Goal: Information Seeking & Learning: Check status

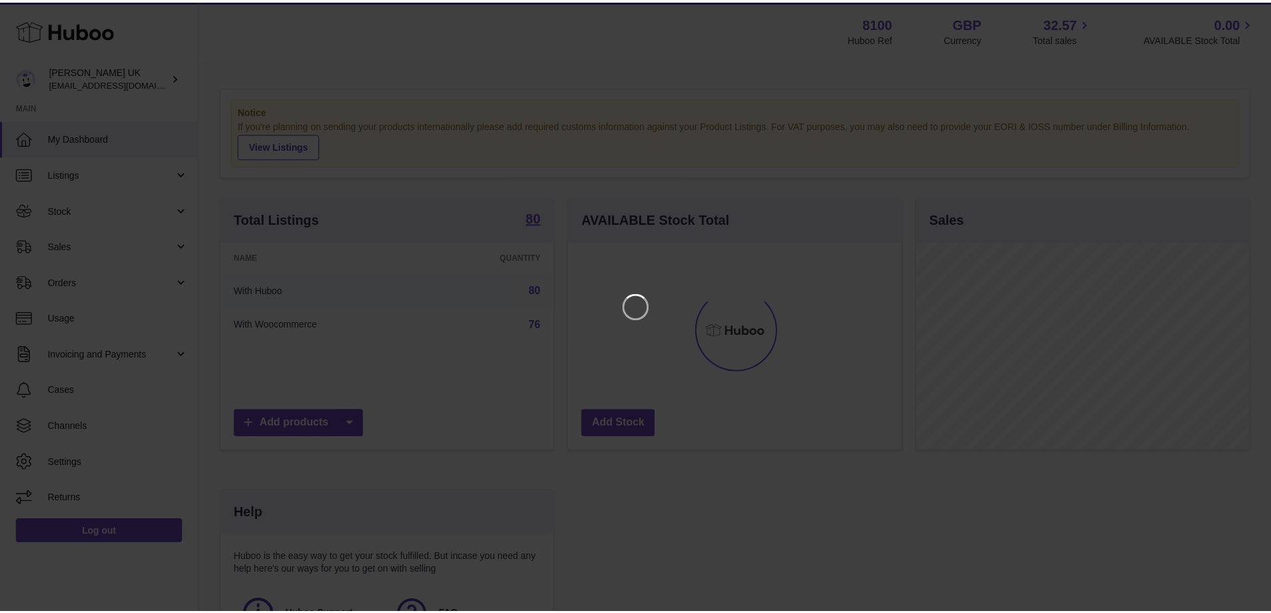
scroll to position [208, 336]
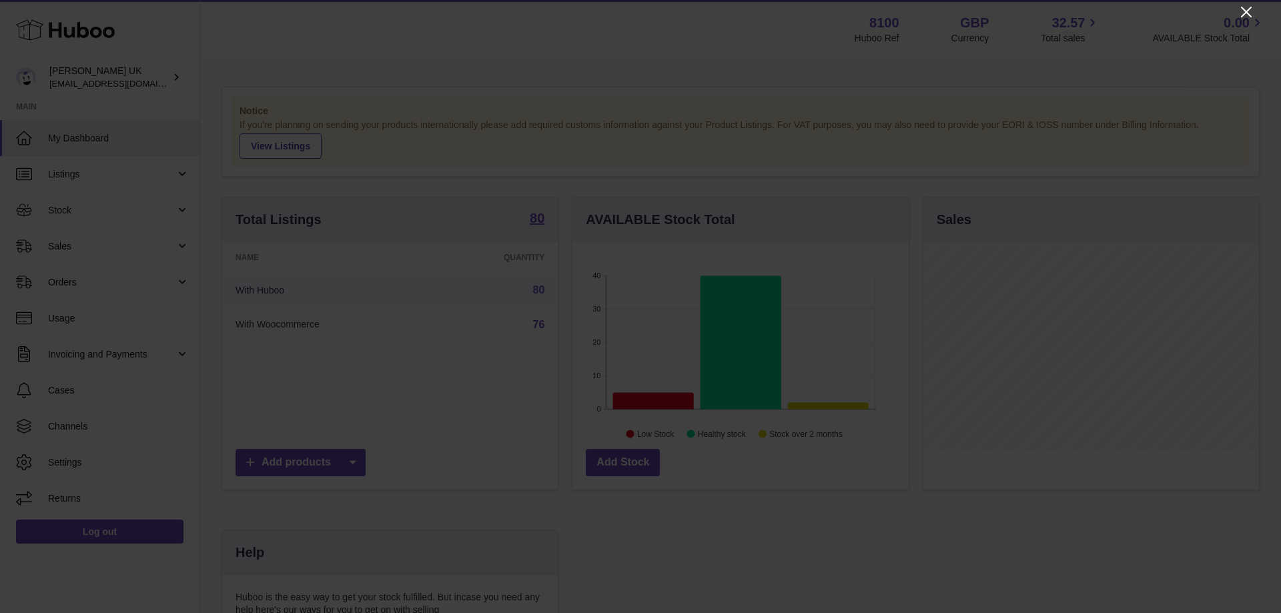
click at [1163, 14] on icon "Close" at bounding box center [1246, 12] width 16 height 16
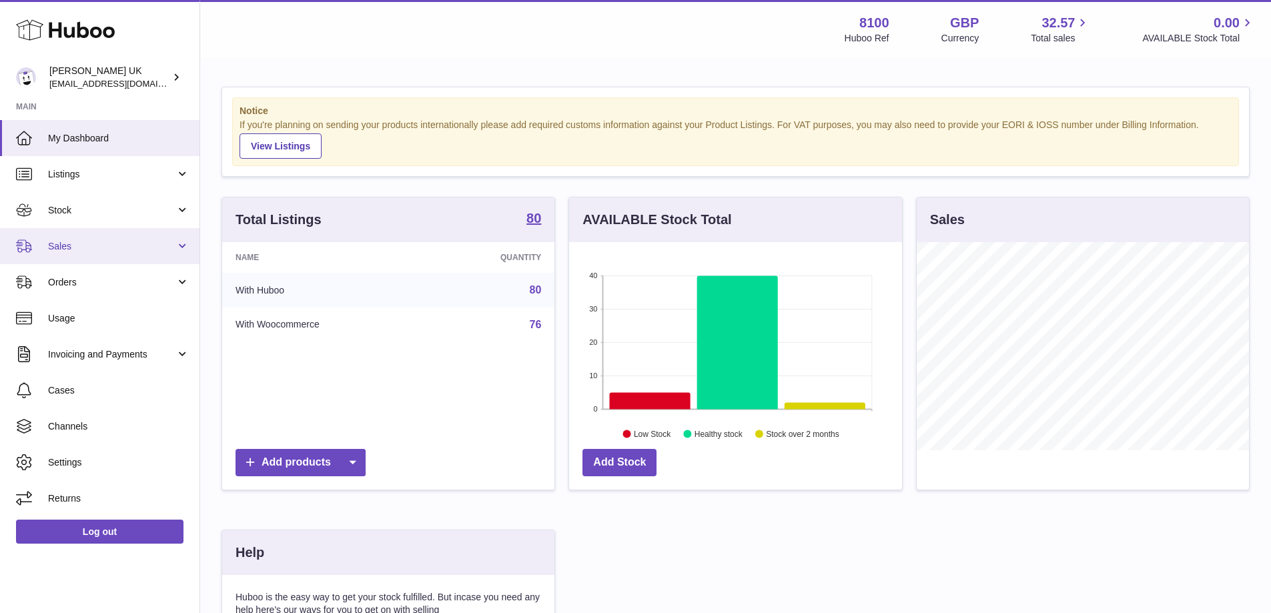
click at [95, 230] on link "Sales" at bounding box center [99, 246] width 199 height 36
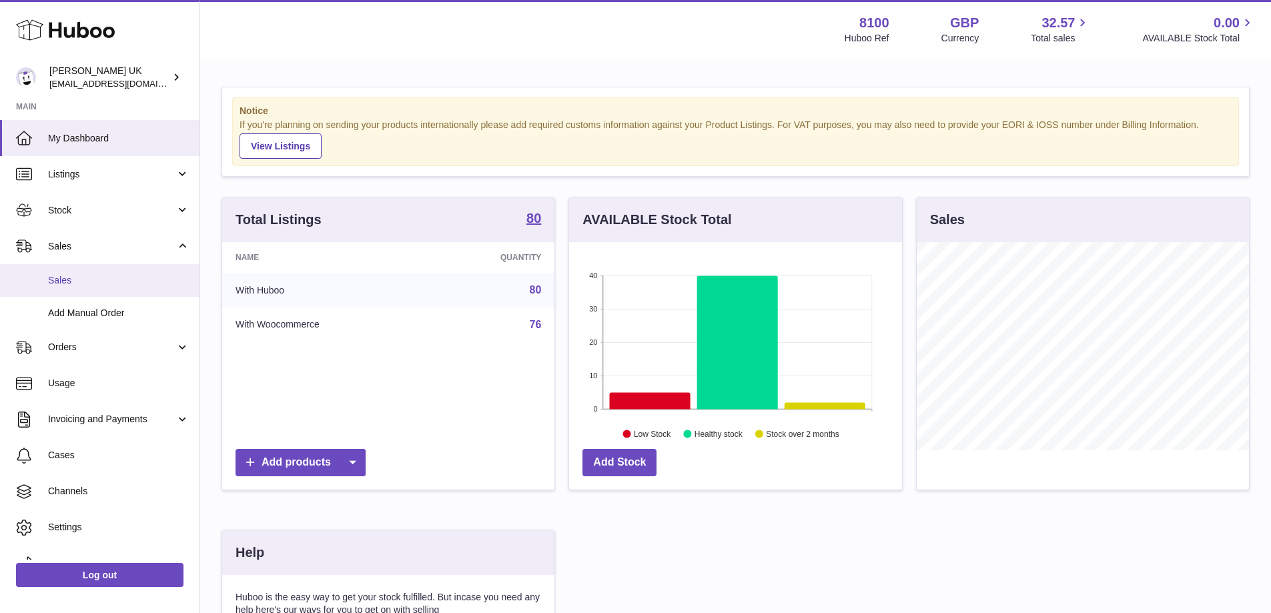
click at [97, 279] on span "Sales" at bounding box center [118, 280] width 141 height 13
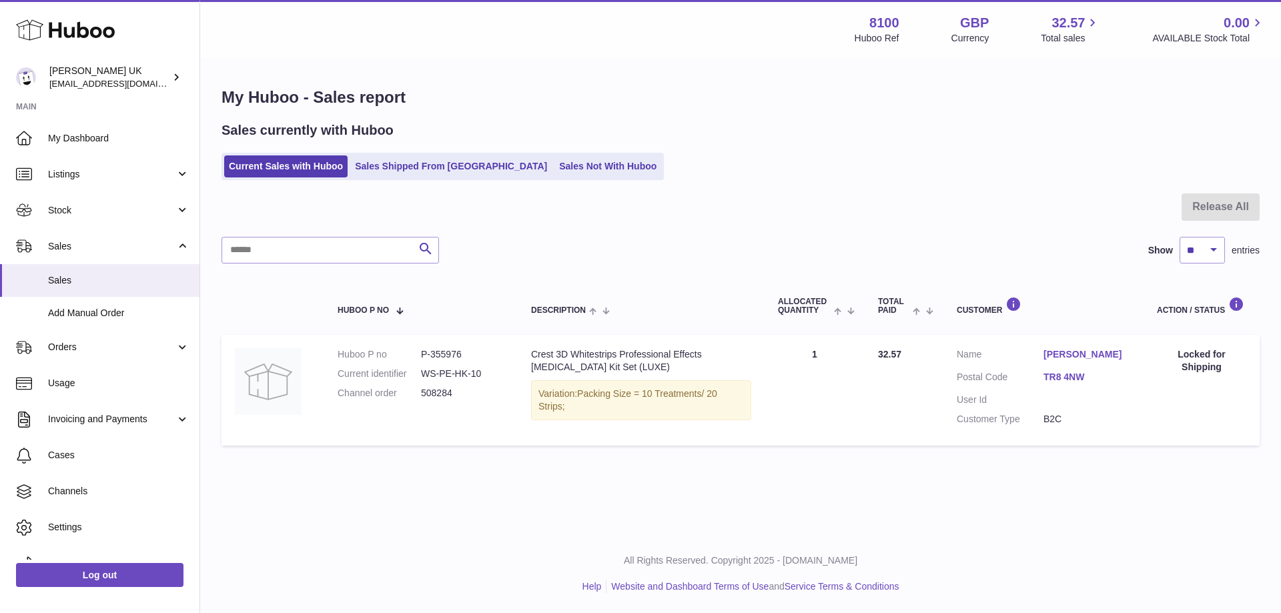
drag, startPoint x: 448, startPoint y: 173, endPoint x: 442, endPoint y: 187, distance: 14.6
click at [448, 174] on link "Sales Shipped From [GEOGRAPHIC_DATA]" at bounding box center [450, 166] width 201 height 22
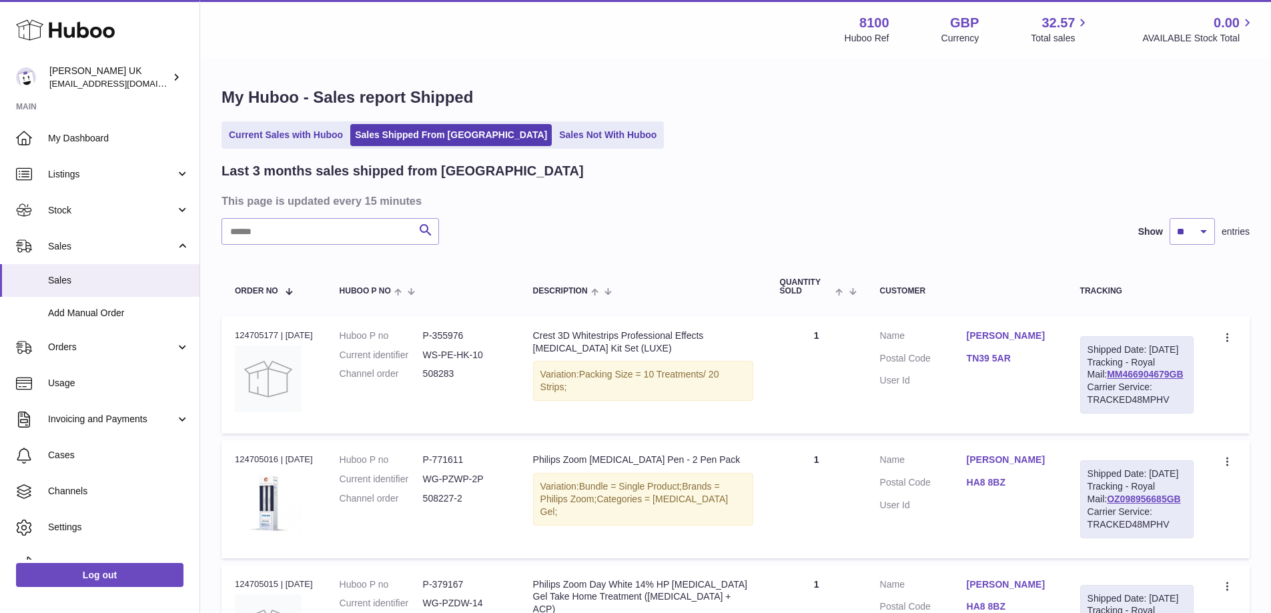
click at [640, 227] on div "Search Show ** ** ** entries" at bounding box center [735, 231] width 1028 height 27
click at [370, 225] on input "text" at bounding box center [329, 231] width 217 height 27
paste input "******"
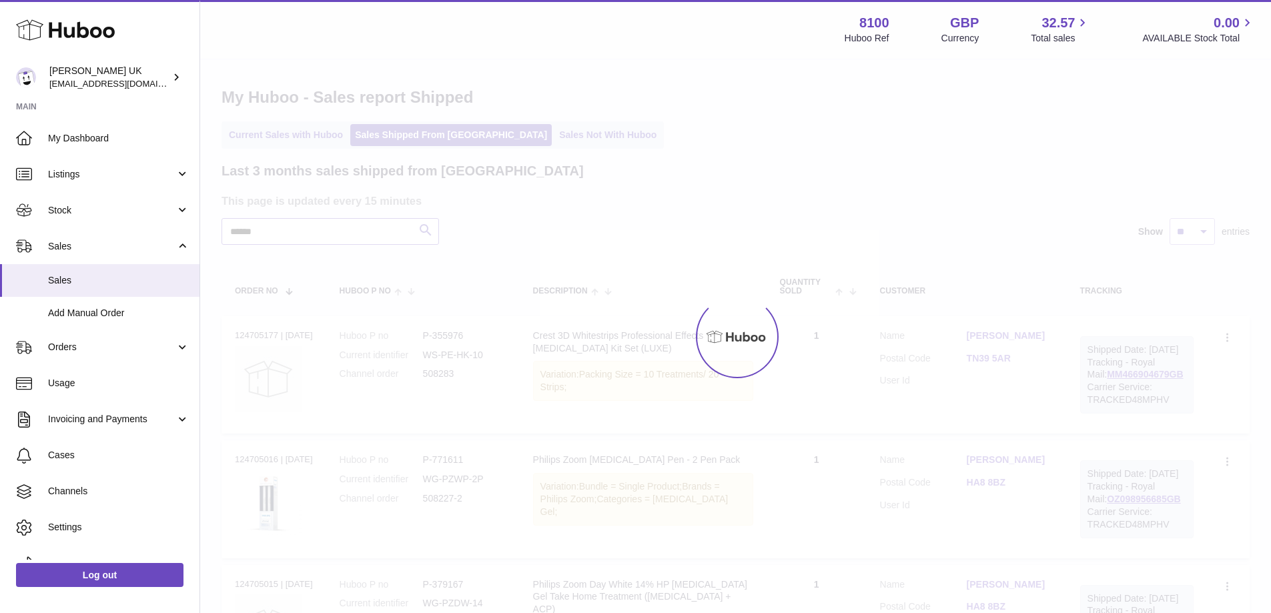
type input "******"
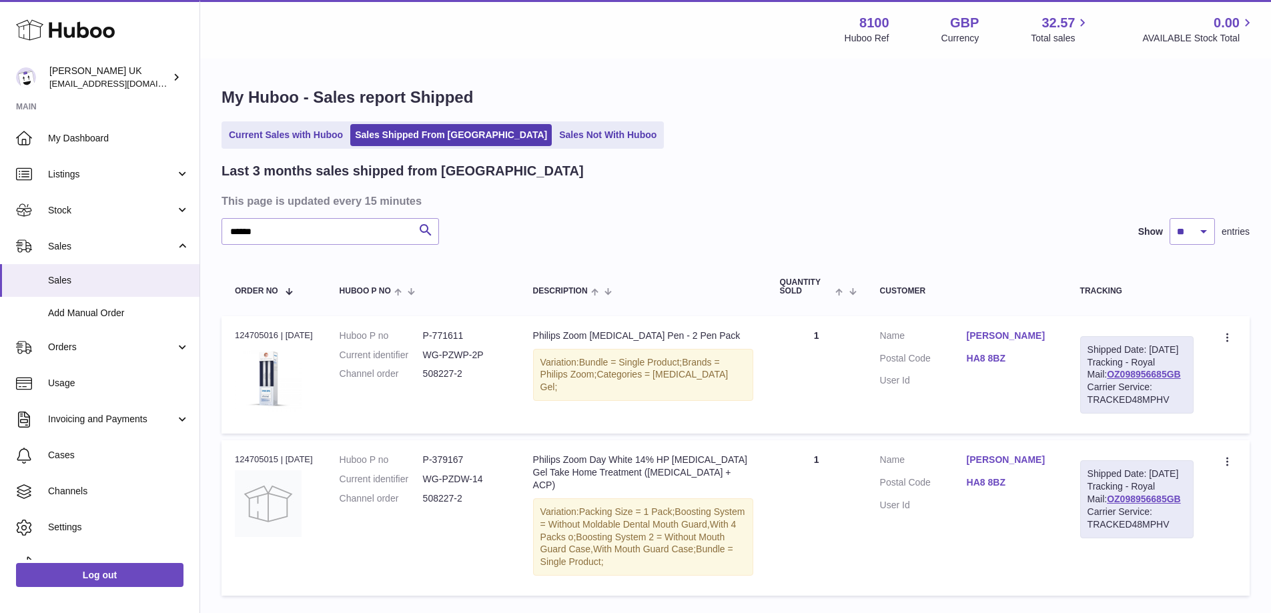
drag, startPoint x: 971, startPoint y: 328, endPoint x: 1008, endPoint y: 342, distance: 39.7
click at [1008, 342] on td "Customer Name Debbie Marks Postal Code HA8 8BZ User Id" at bounding box center [967, 374] width 200 height 117
copy dl "Debbie"
drag, startPoint x: 1163, startPoint y: 385, endPoint x: 1097, endPoint y: 385, distance: 66.0
click at [1097, 385] on div "Shipped Date: 15th Sep 2025 Tracking - Royal Mail: OZ098956685GB Carrier Servic…" at bounding box center [1136, 374] width 113 height 77
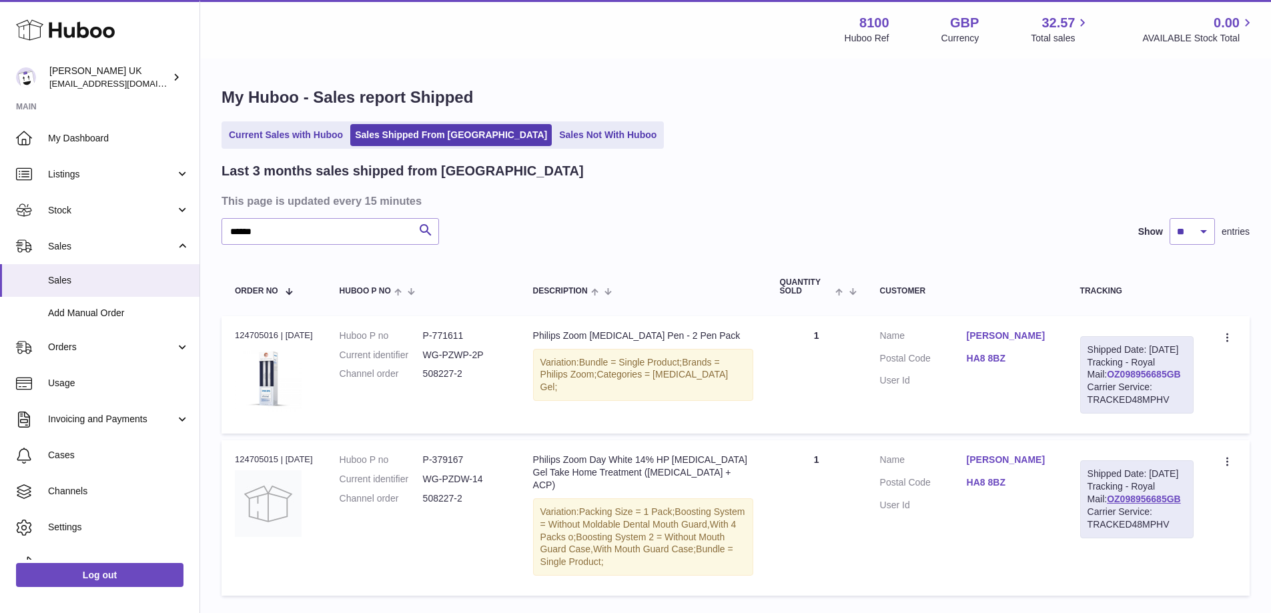
copy link "OZ098956685GB"
click at [1122, 380] on link "OZ098956685GB" at bounding box center [1144, 374] width 74 height 11
click at [437, 372] on dd "508227-2" at bounding box center [464, 374] width 83 height 13
copy dd "508227"
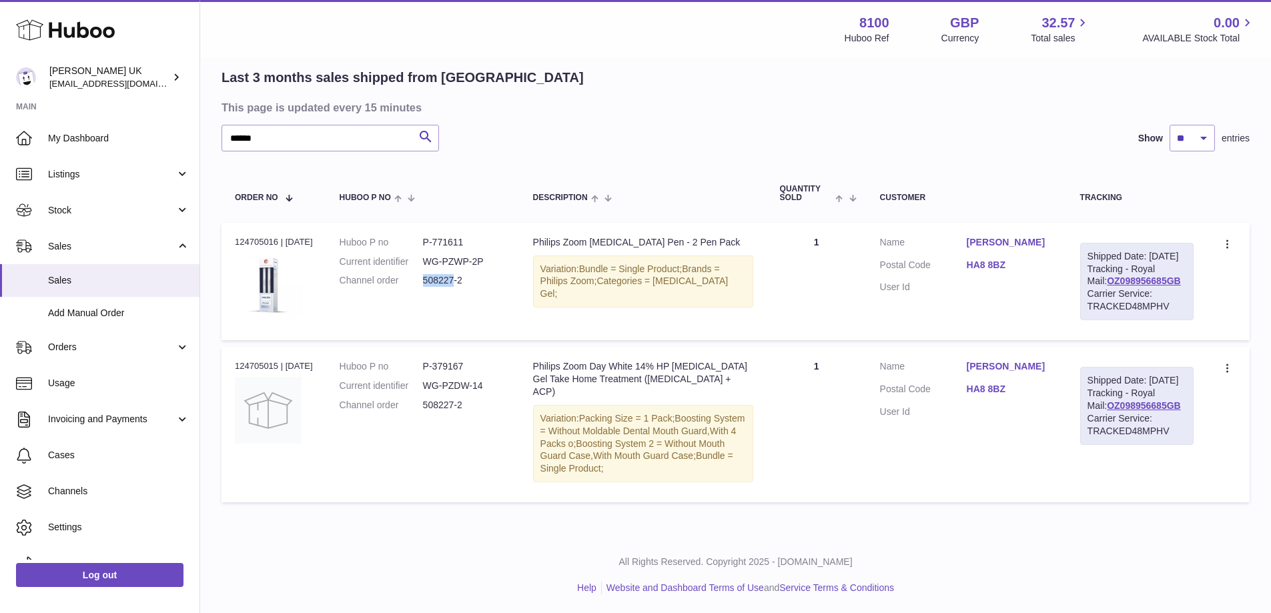
scroll to position [107, 0]
click at [105, 217] on link "Stock" at bounding box center [99, 210] width 199 height 36
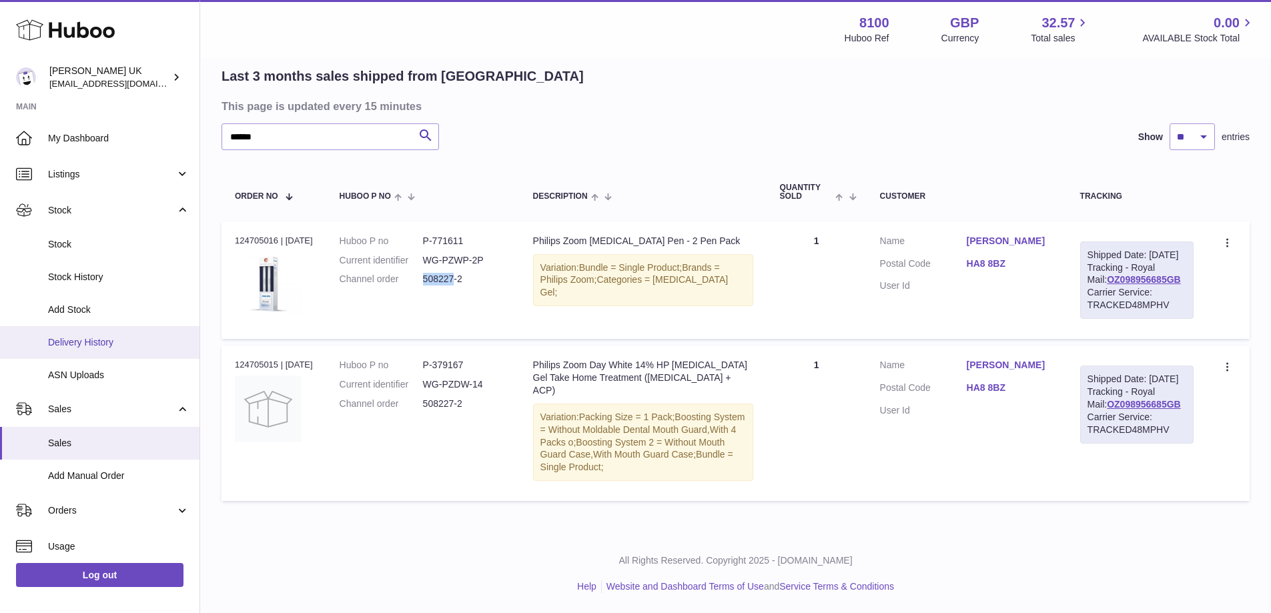
click at [108, 346] on span "Delivery History" at bounding box center [118, 342] width 141 height 13
